Goal: Navigation & Orientation: Find specific page/section

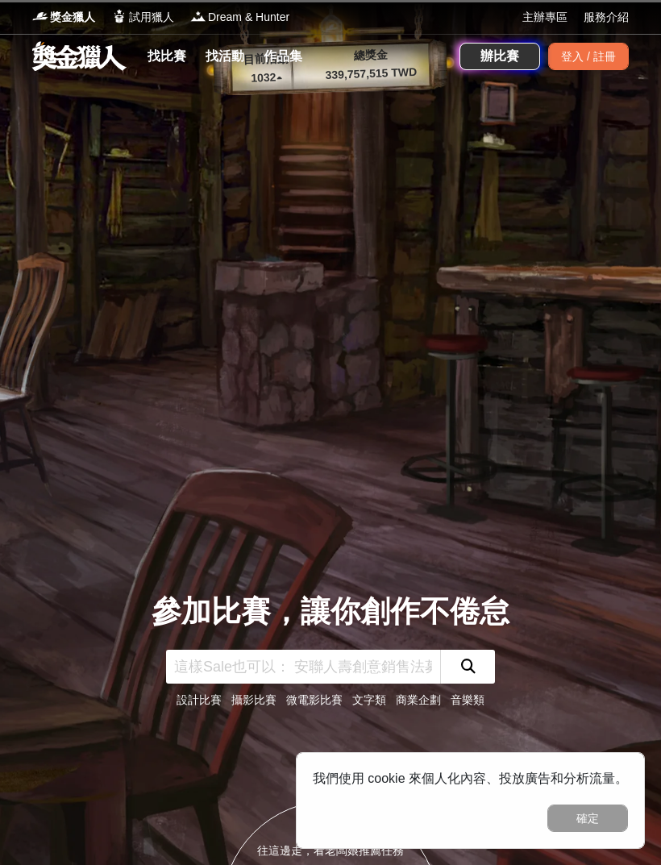
click at [583, 51] on div "登入 / 註冊" at bounding box center [588, 56] width 81 height 27
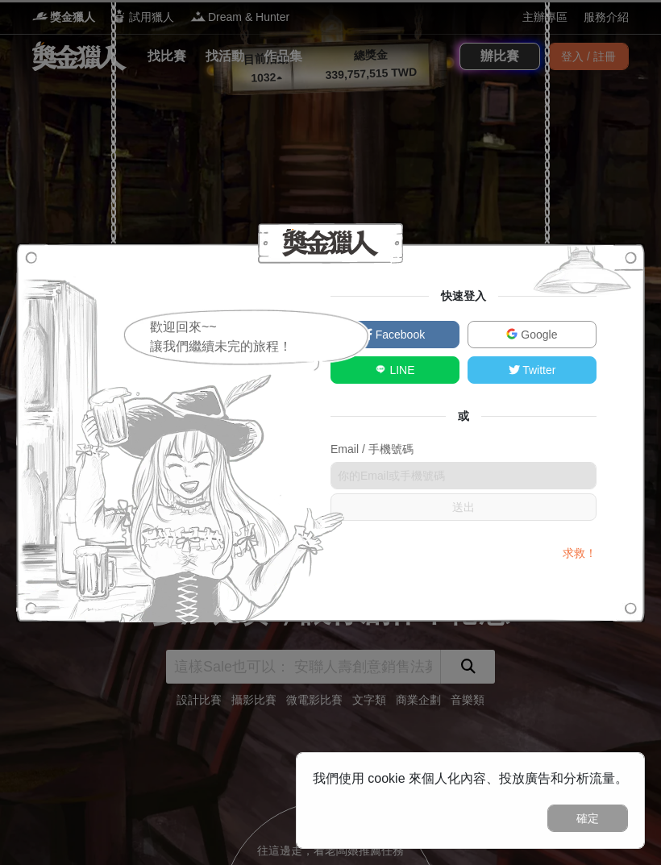
click at [537, 330] on span "Google" at bounding box center [536, 334] width 39 height 13
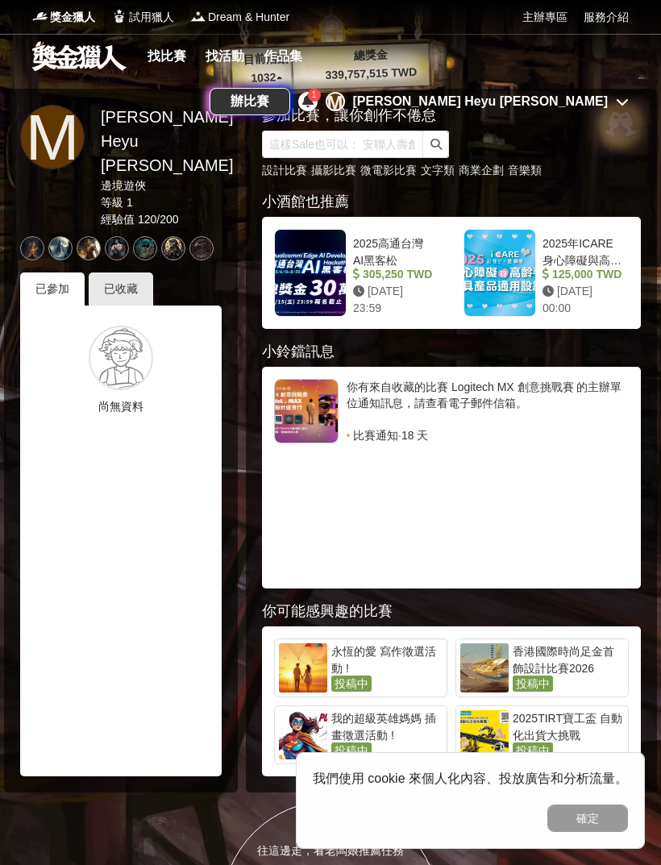
click at [575, 92] on div "[PERSON_NAME] Heyu [PERSON_NAME]" at bounding box center [480, 101] width 255 height 19
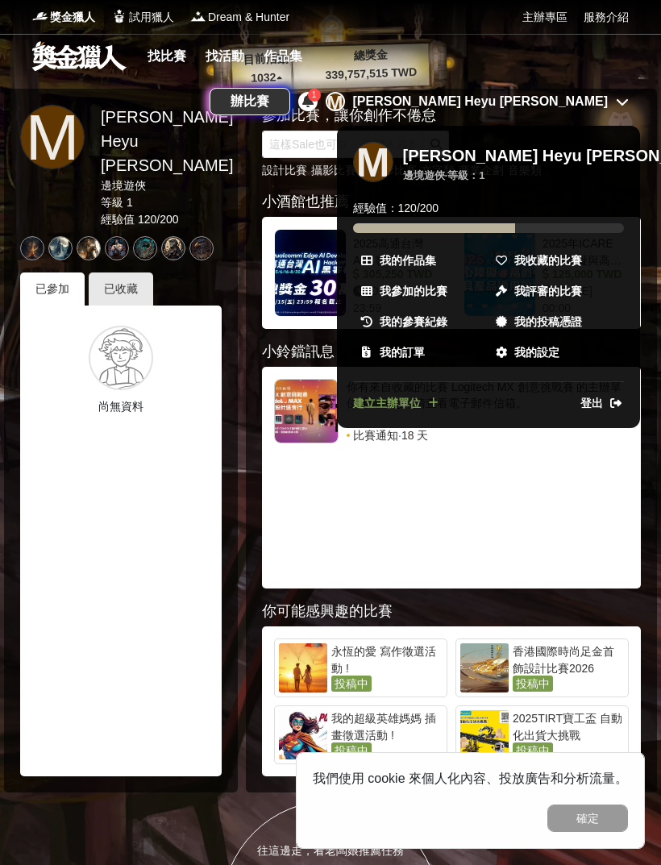
click at [548, 252] on span "我收藏的比賽" at bounding box center [548, 260] width 68 height 17
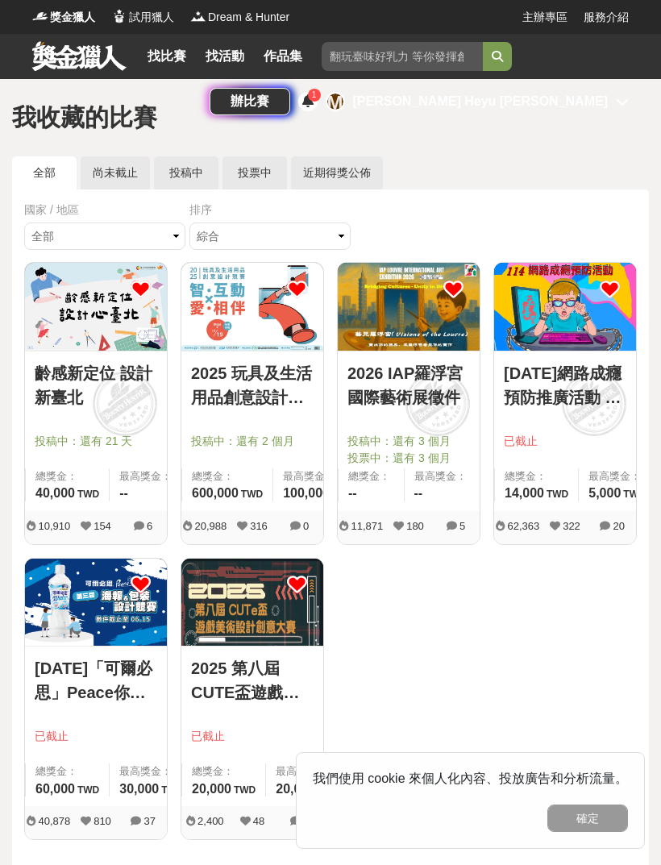
click at [109, 330] on img at bounding box center [96, 307] width 142 height 88
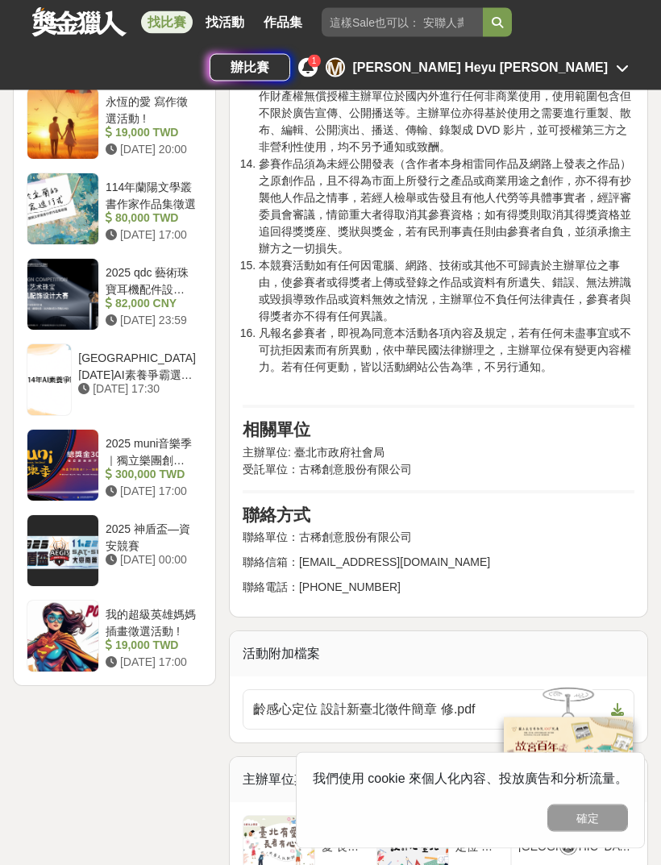
scroll to position [2602, 0]
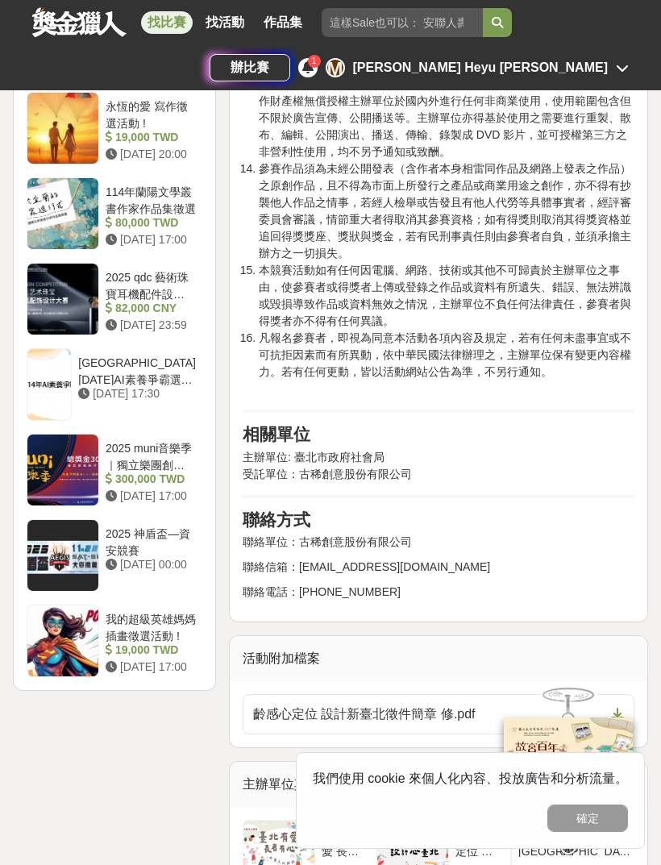
click at [603, 821] on button "確定" at bounding box center [587, 817] width 81 height 27
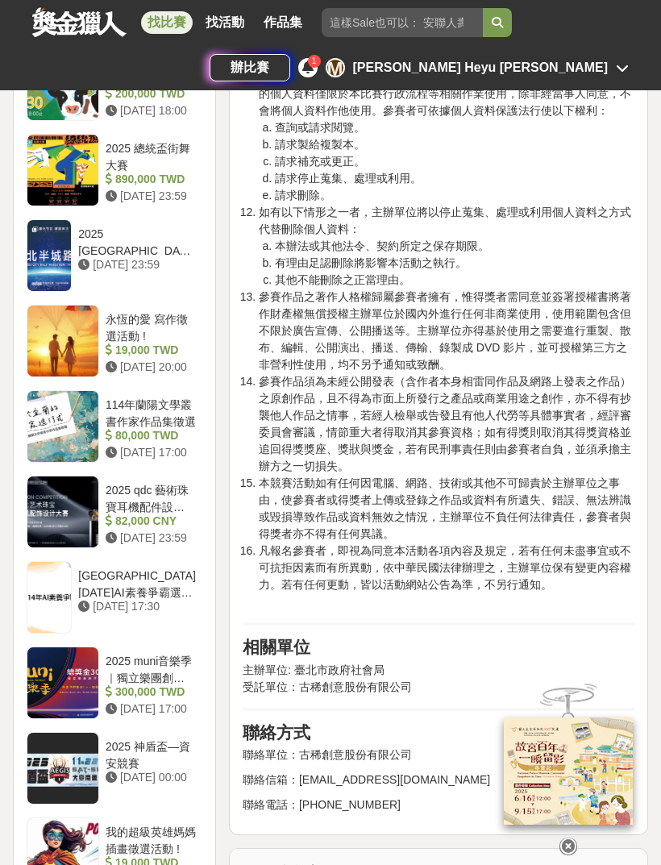
scroll to position [2386, 0]
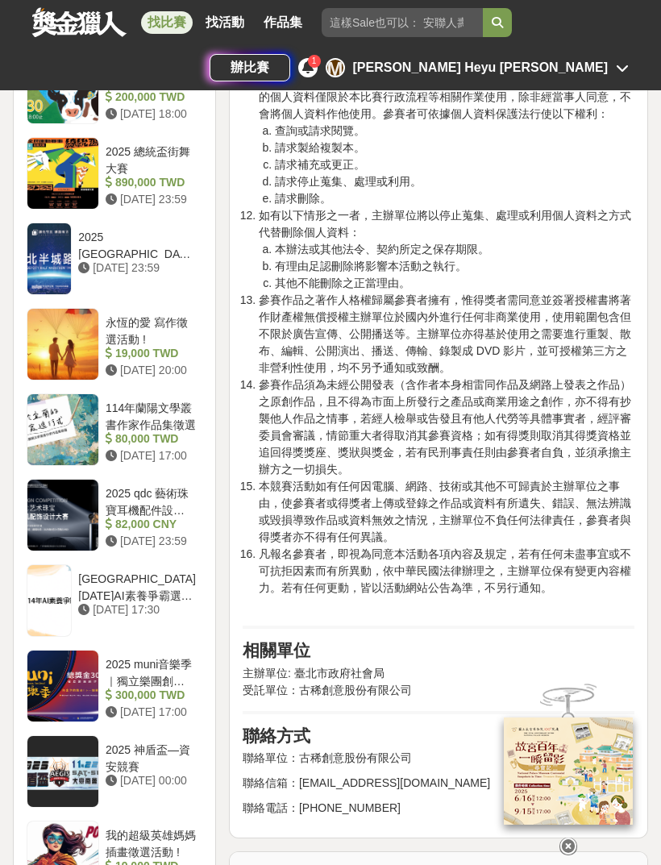
click at [573, 839] on icon at bounding box center [568, 846] width 18 height 18
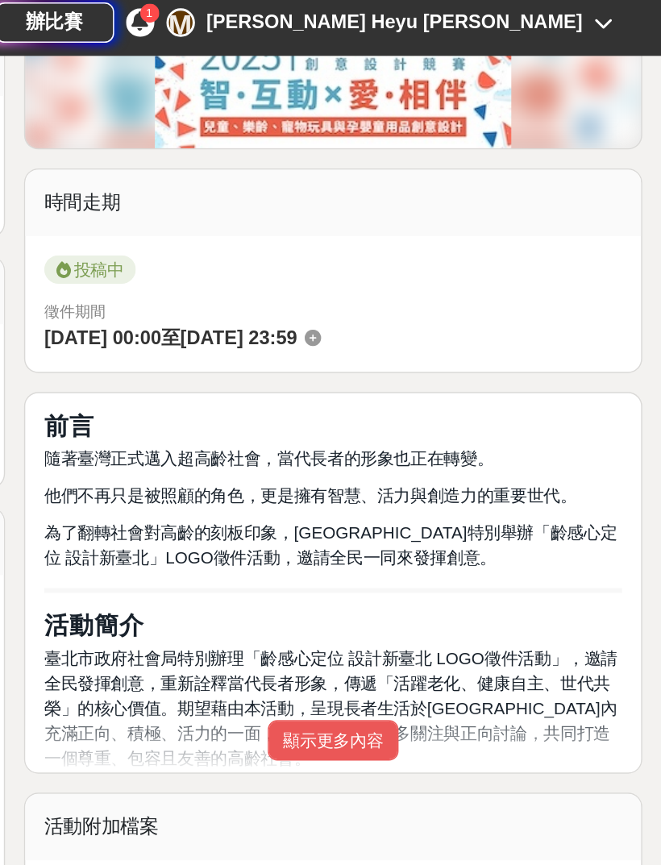
scroll to position [487, 0]
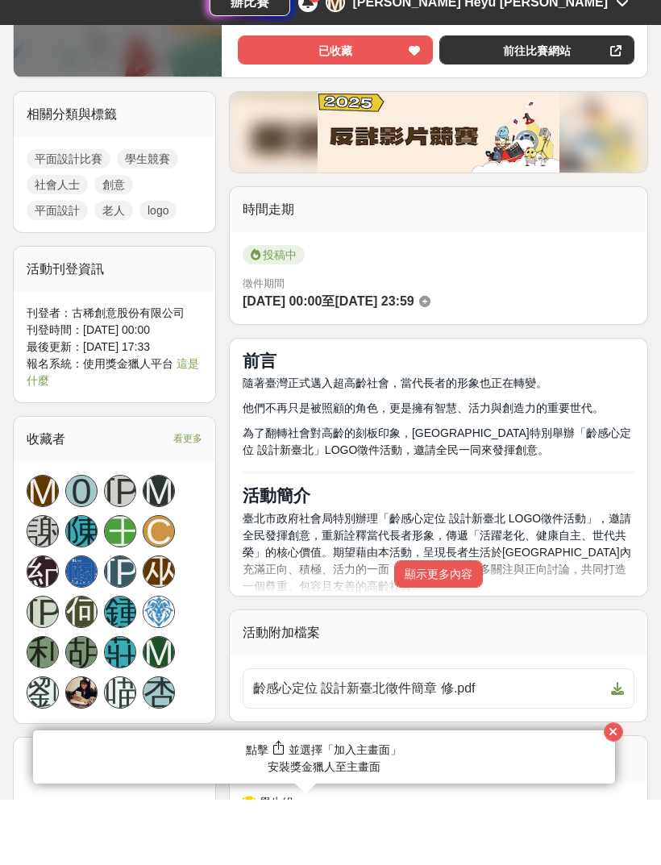
click at [445, 625] on button "顯示更多內容" at bounding box center [438, 638] width 89 height 27
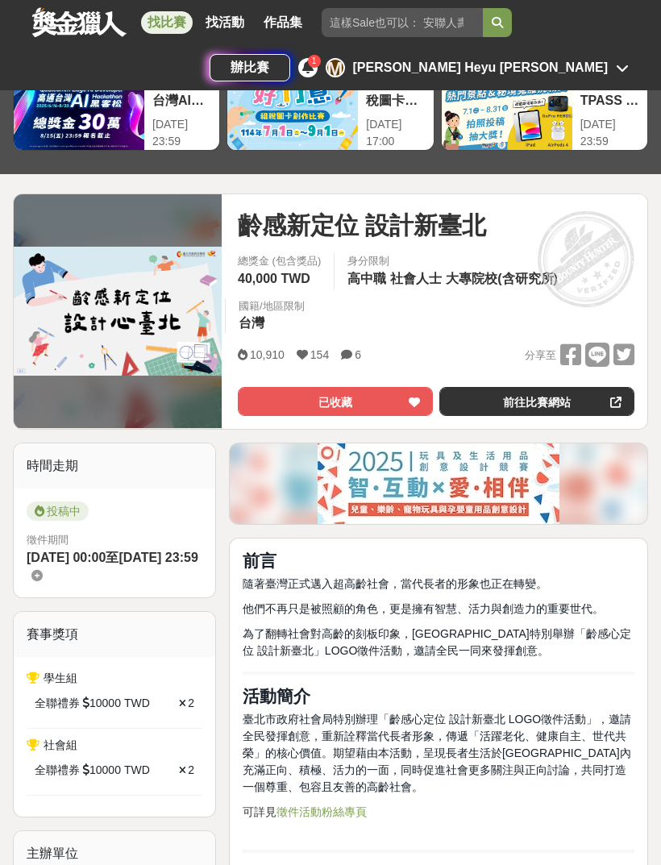
scroll to position [0, 0]
